Goal: Find specific page/section: Find specific page/section

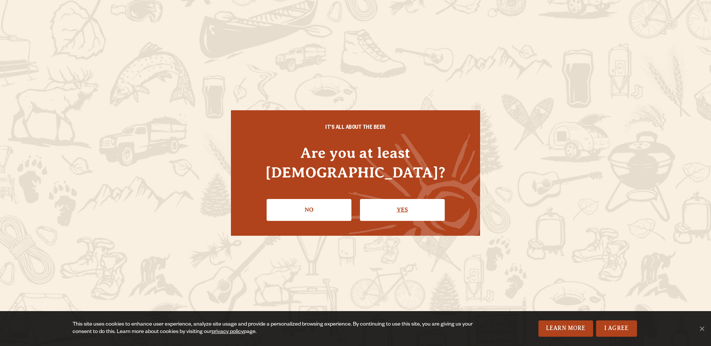
drag, startPoint x: 297, startPoint y: 193, endPoint x: 386, endPoint y: 196, distance: 88.5
click at [386, 199] on link "Yes" at bounding box center [402, 210] width 85 height 22
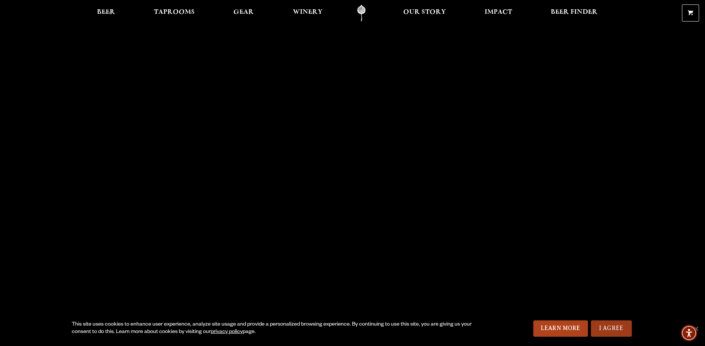
click at [607, 326] on link "I Agree" at bounding box center [611, 329] width 41 height 16
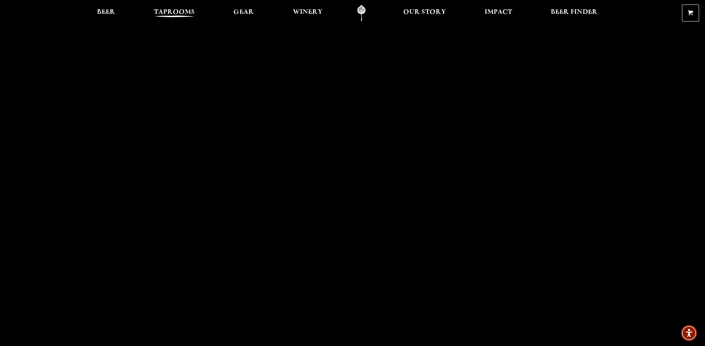
click at [177, 14] on span "Taprooms" at bounding box center [174, 12] width 41 height 6
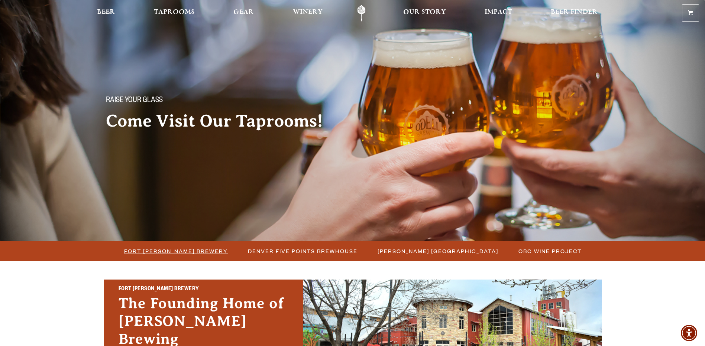
click at [199, 248] on span "Fort [PERSON_NAME] Brewery" at bounding box center [176, 251] width 104 height 11
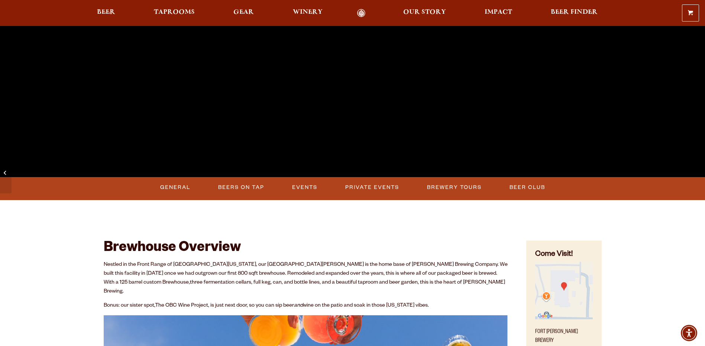
scroll to position [223, 0]
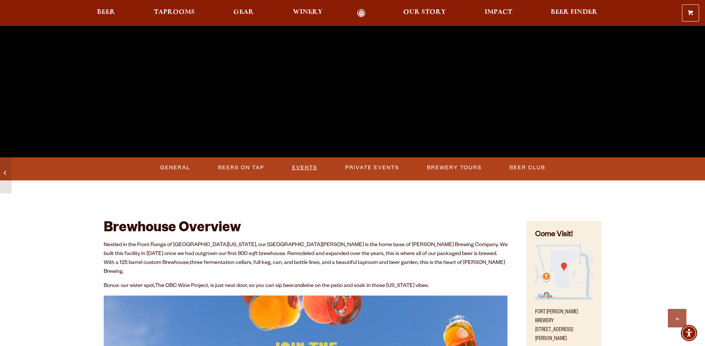
click at [303, 168] on link "Events" at bounding box center [304, 167] width 31 height 17
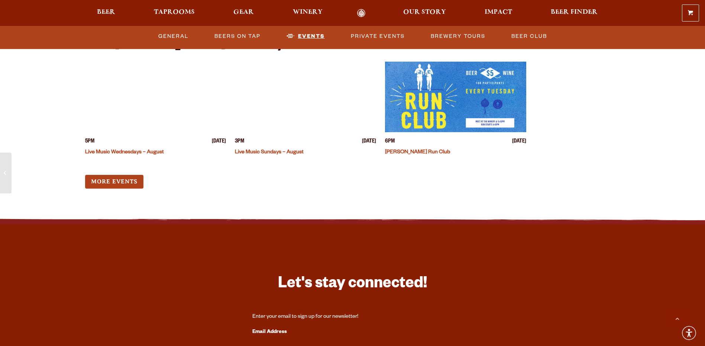
scroll to position [1931, 0]
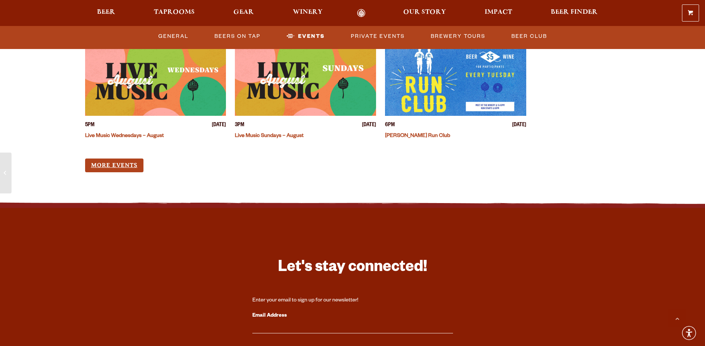
click at [132, 159] on link "More Events" at bounding box center [114, 166] width 58 height 14
